Goal: Task Accomplishment & Management: Use online tool/utility

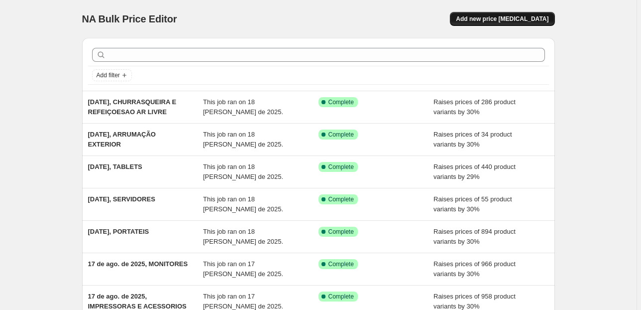
click at [494, 14] on button "Add new price [MEDICAL_DATA]" at bounding box center [502, 19] width 105 height 14
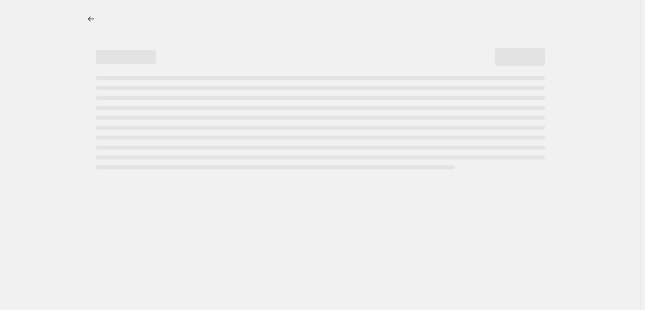
select select "percentage"
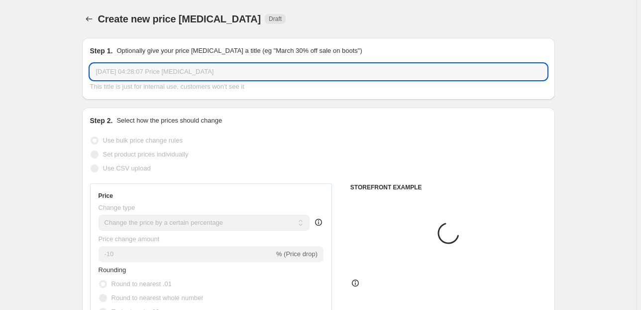
click at [191, 70] on input "[DATE] 04:28:07 Price [MEDICAL_DATA]" at bounding box center [318, 72] width 457 height 16
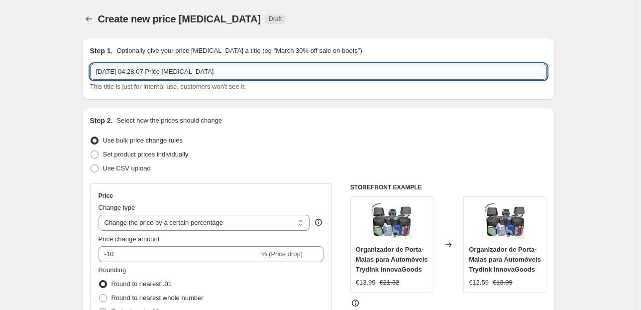
drag, startPoint x: 223, startPoint y: 70, endPoint x: 138, endPoint y: 76, distance: 85.3
click at [138, 76] on input "[DATE] 04:28:07 Price [MEDICAL_DATA]" at bounding box center [318, 72] width 457 height 16
type input "[DATE], DECORAÇÃO EXTERIOR"
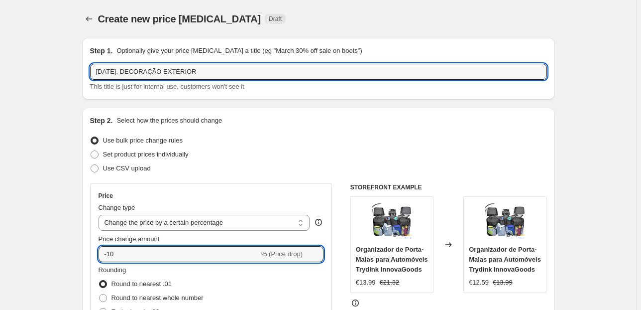
drag, startPoint x: 100, startPoint y: 253, endPoint x: 86, endPoint y: 253, distance: 13.9
click at [86, 253] on div "Step 2. Select how the prices should change Use bulk price change rules Set pro…" at bounding box center [318, 282] width 473 height 349
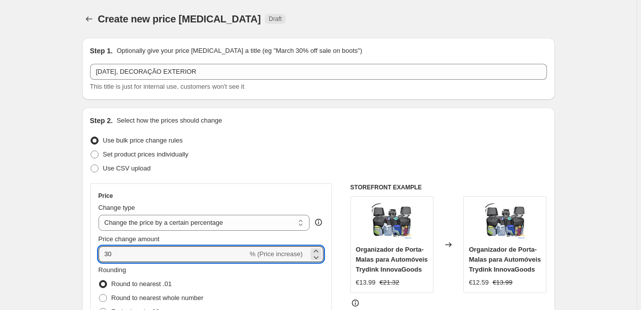
type input "30"
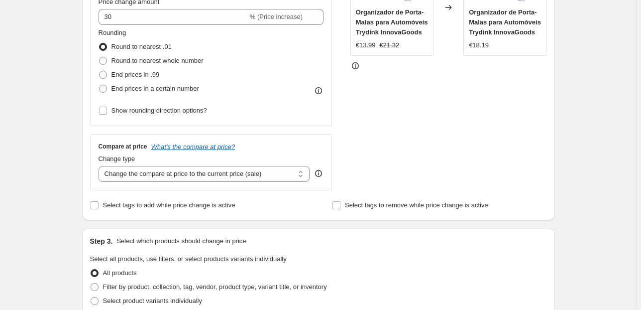
scroll to position [239, 0]
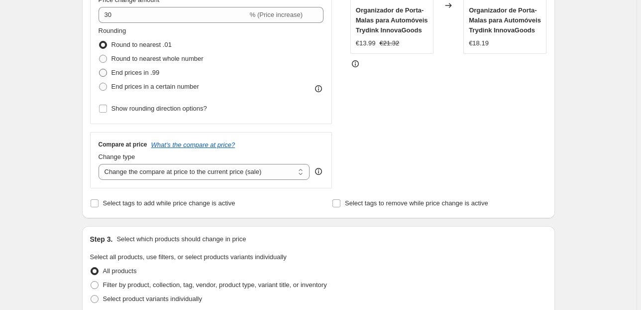
click at [114, 70] on span "End prices in .99" at bounding box center [136, 72] width 48 height 7
click at [100, 69] on input "End prices in .99" at bounding box center [99, 69] width 0 height 0
radio input "true"
click at [229, 171] on select "Change the compare at price to the current price (sale) Change the compare at p…" at bounding box center [205, 172] width 212 height 16
select select "pp"
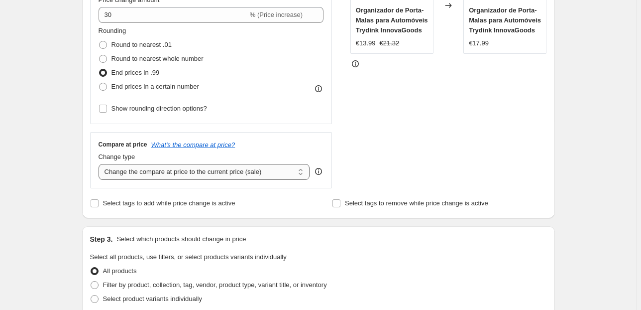
click at [100, 164] on select "Change the compare at price to the current price (sale) Change the compare at p…" at bounding box center [205, 172] width 212 height 16
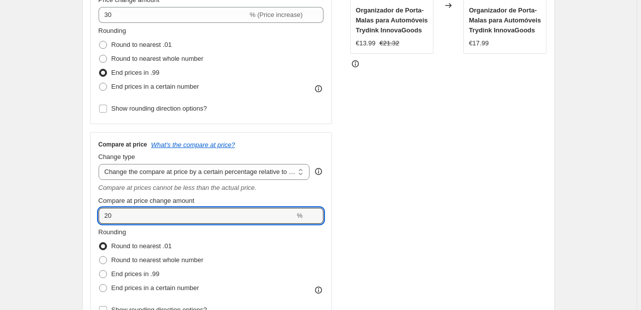
drag, startPoint x: 50, startPoint y: 214, endPoint x: 9, endPoint y: 211, distance: 40.4
type input "60"
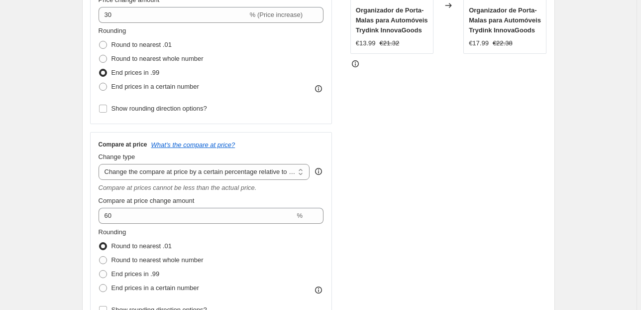
drag, startPoint x: 31, startPoint y: 165, endPoint x: 35, endPoint y: 160, distance: 6.0
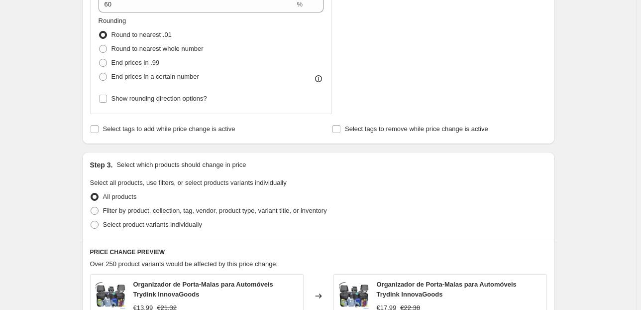
scroll to position [518, 0]
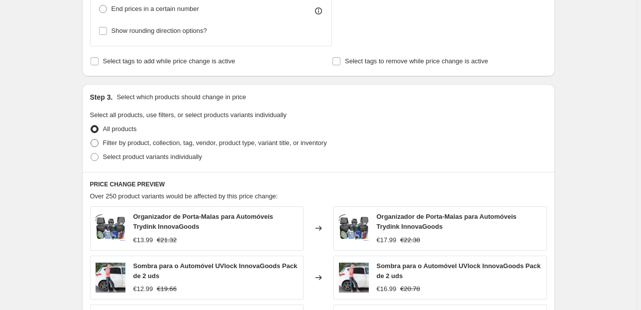
click at [153, 145] on span "Filter by product, collection, tag, vendor, product type, variant title, or inv…" at bounding box center [215, 142] width 224 height 7
click at [91, 139] on input "Filter by product, collection, tag, vendor, product type, variant title, or inv…" at bounding box center [91, 139] width 0 height 0
radio input "true"
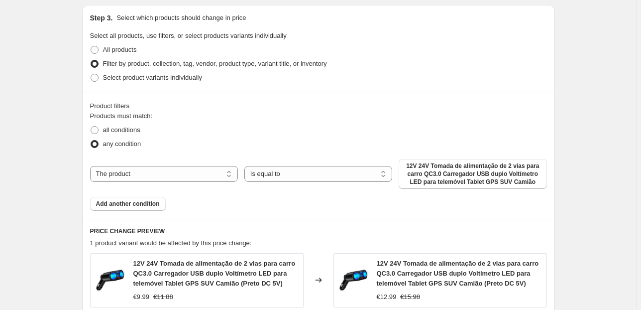
scroll to position [597, 0]
click at [212, 169] on select "The product The product's collection The product's tag The product's vendor The…" at bounding box center [164, 173] width 148 height 16
click at [184, 179] on select "The product The product's collection The product's tag The product's vendor The…" at bounding box center [164, 173] width 148 height 16
select select "collection"
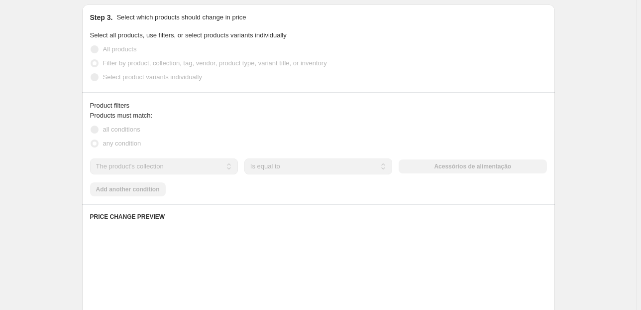
click at [452, 162] on div "The product The product's collection The product's tag The product's vendor The…" at bounding box center [318, 166] width 457 height 16
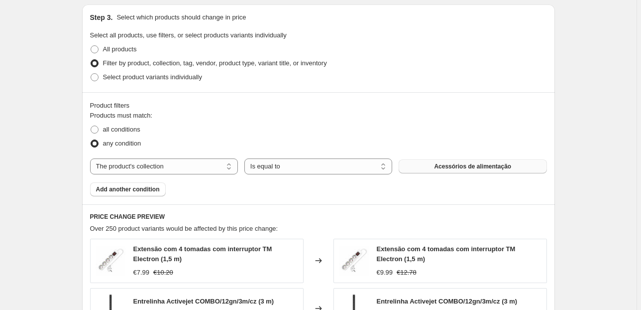
click at [450, 167] on span "Acessórios de alimentação" at bounding box center [472, 166] width 77 height 8
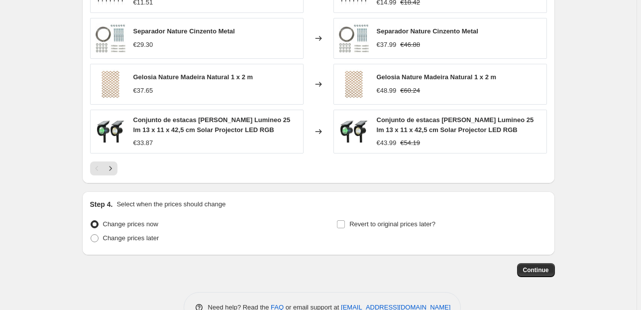
scroll to position [939, 0]
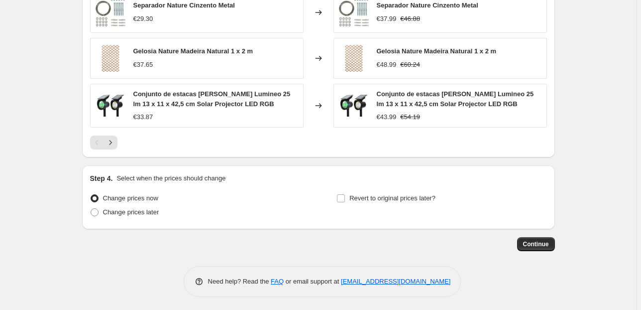
click at [547, 245] on span "Continue" at bounding box center [536, 244] width 26 height 8
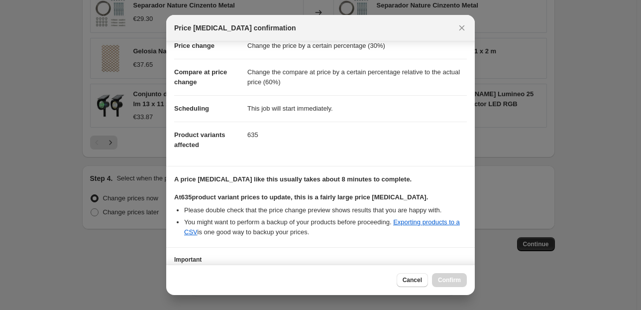
scroll to position [102, 0]
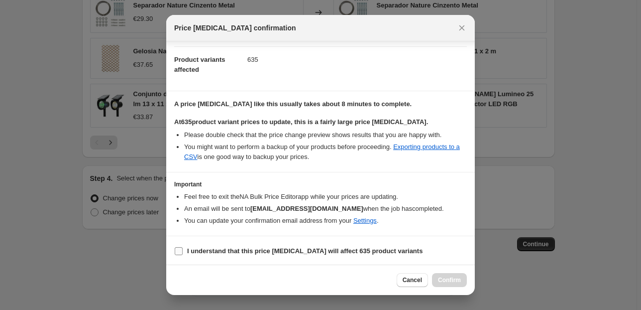
click at [177, 250] on input "I understand that this price [MEDICAL_DATA] will affect 635 product variants" at bounding box center [179, 251] width 8 height 8
checkbox input "true"
click at [455, 281] on span "Confirm" at bounding box center [449, 280] width 23 height 8
